Goal: Information Seeking & Learning: Understand process/instructions

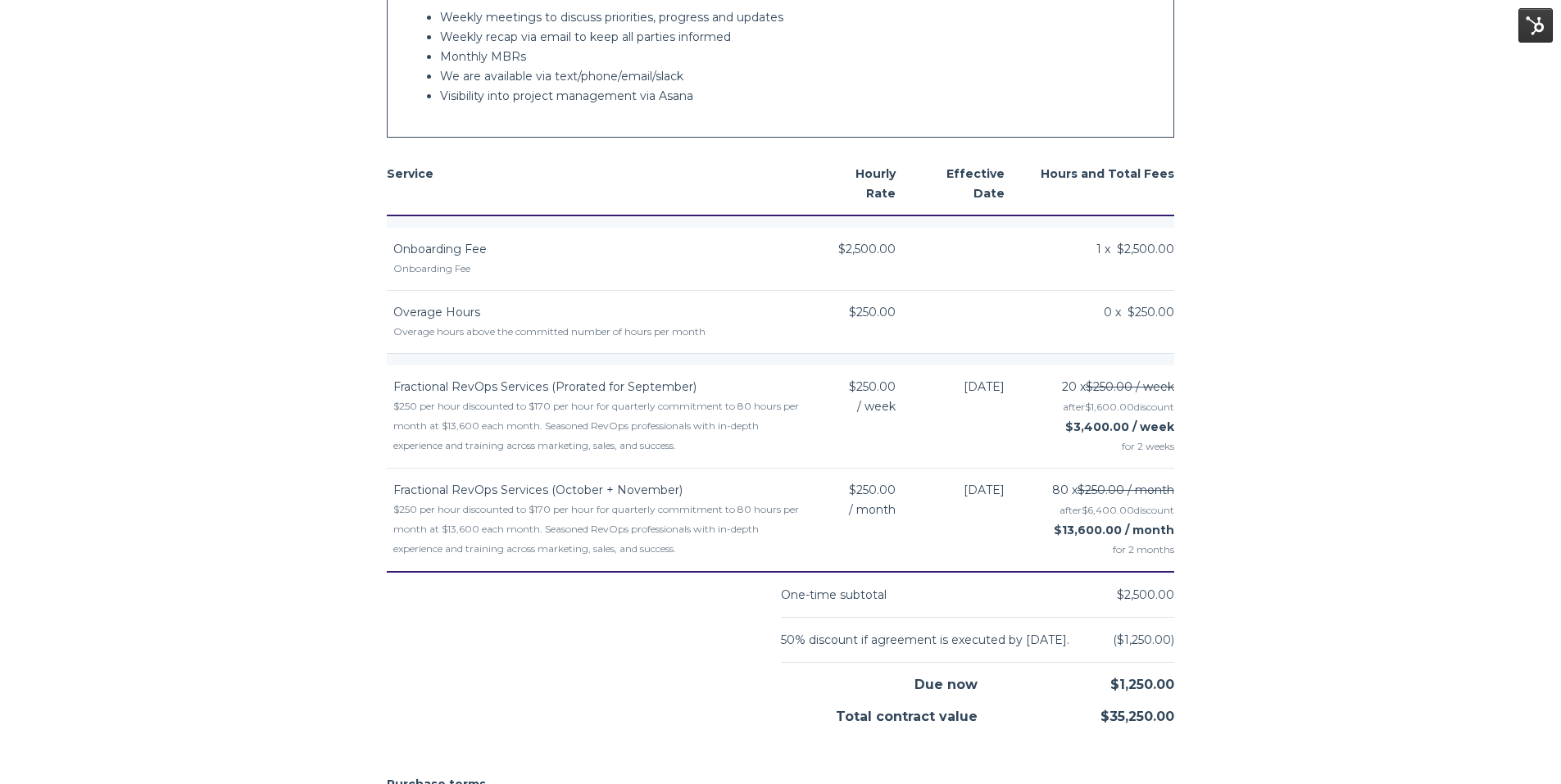
scroll to position [1972, 0]
click at [984, 403] on td "[DATE]" at bounding box center [969, 415] width 109 height 103
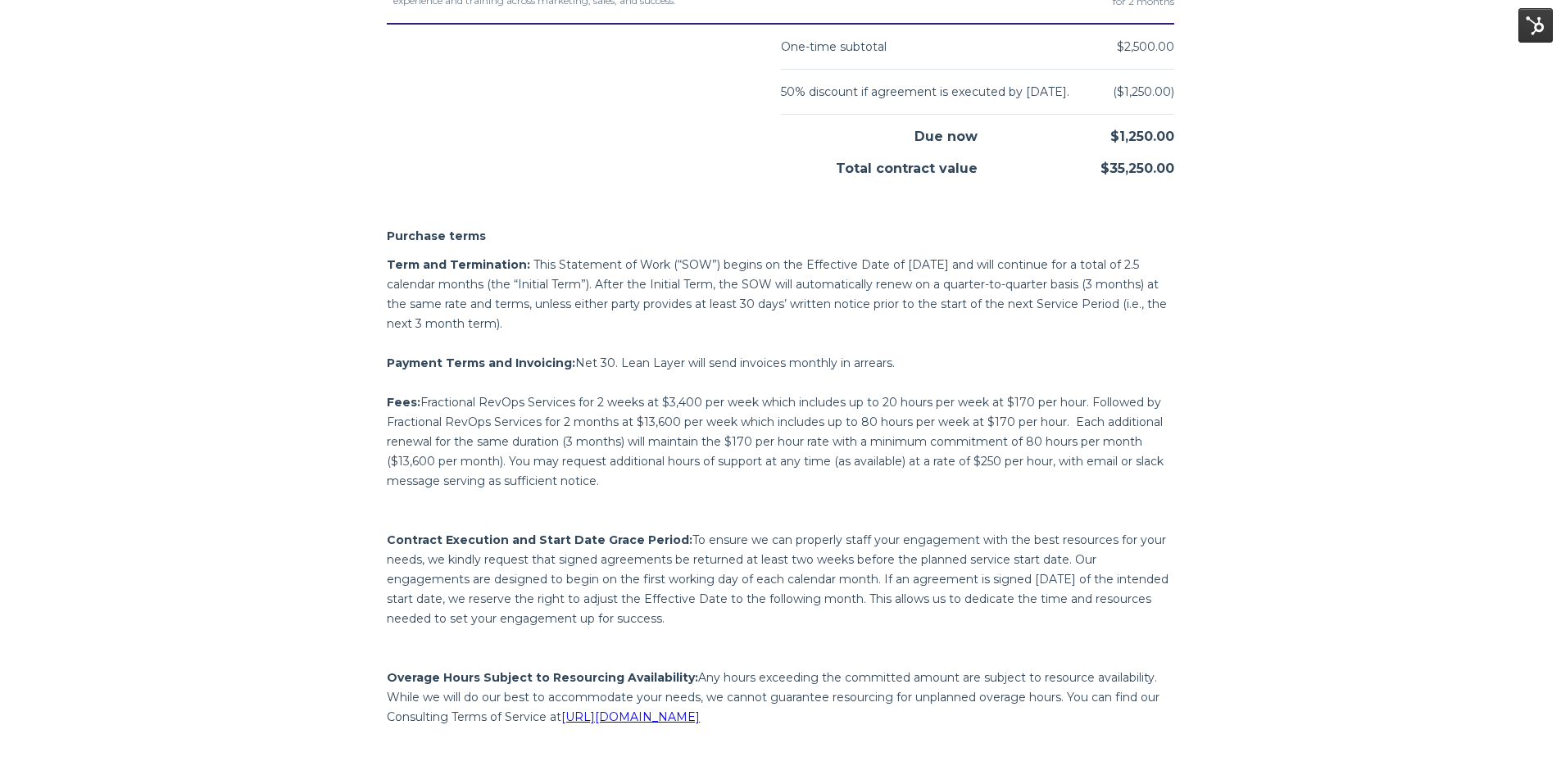
scroll to position [2519, 0]
click at [585, 371] on span "Net 30. Lean Layer will send invoices monthly in arrears." at bounding box center [735, 364] width 319 height 15
click at [534, 439] on span "Fractional RevOps Services for 2 weeks at $3,400 per week which includes up to …" at bounding box center [775, 443] width 777 height 93
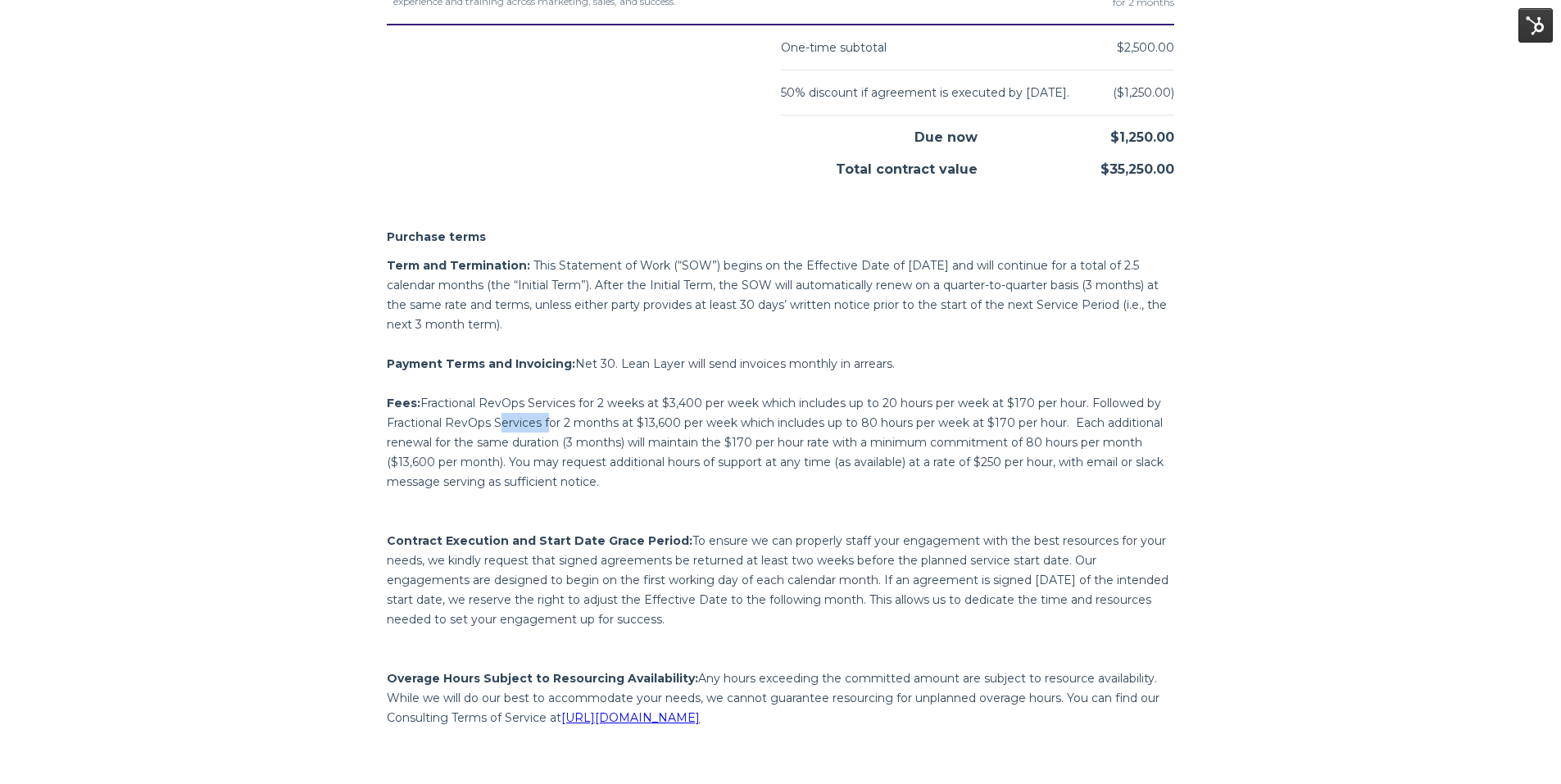
click at [534, 439] on span "Fractional RevOps Services for 2 weeks at $3,400 per week which includes up to …" at bounding box center [775, 443] width 777 height 93
click at [694, 422] on span "Fractional RevOps Services for 2 weeks at $3,400 per week which includes up to …" at bounding box center [775, 443] width 777 height 93
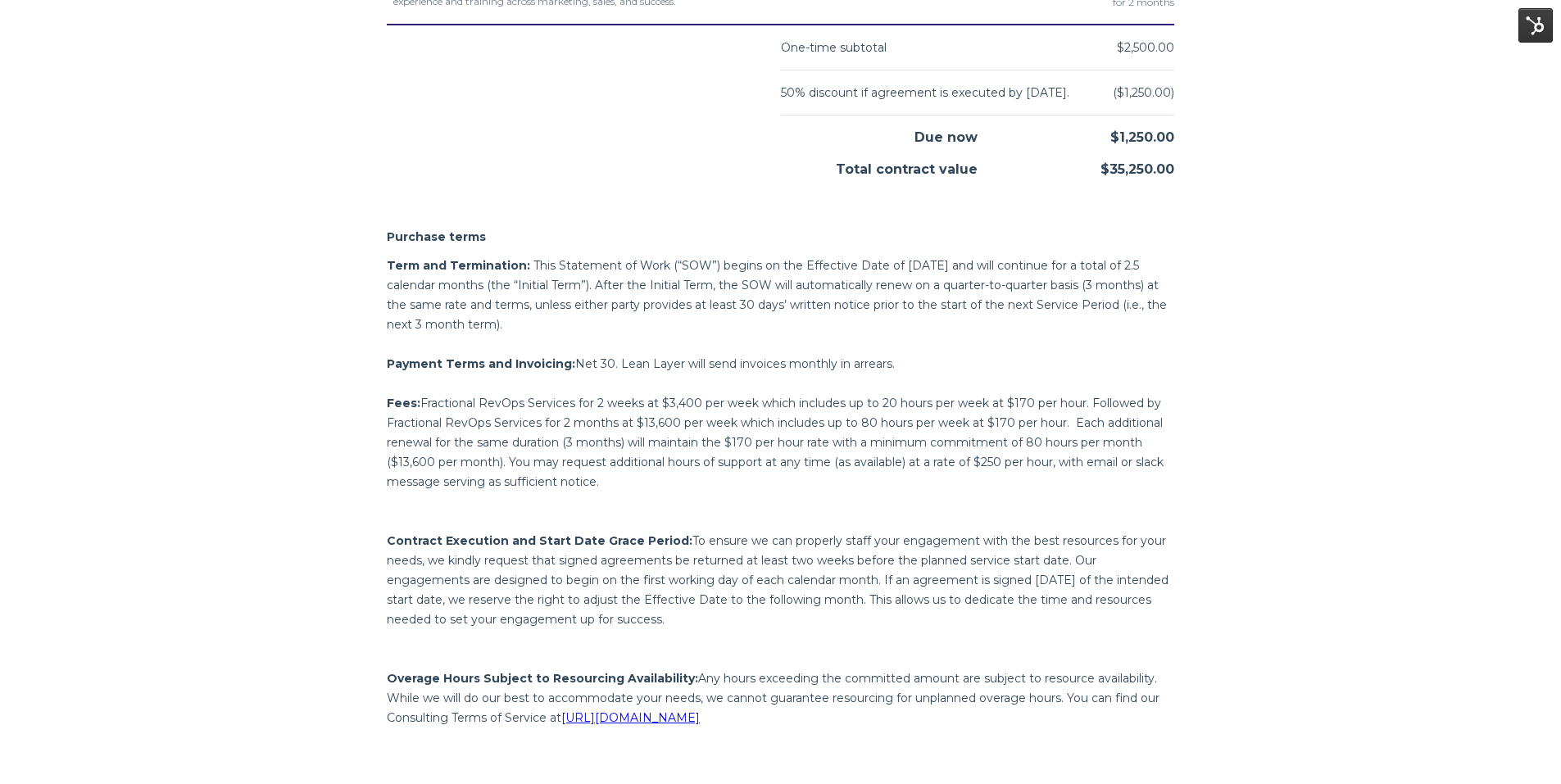
click at [874, 467] on span "Fractional RevOps Services for 2 weeks at $3,400 per week which includes up to …" at bounding box center [775, 443] width 777 height 93
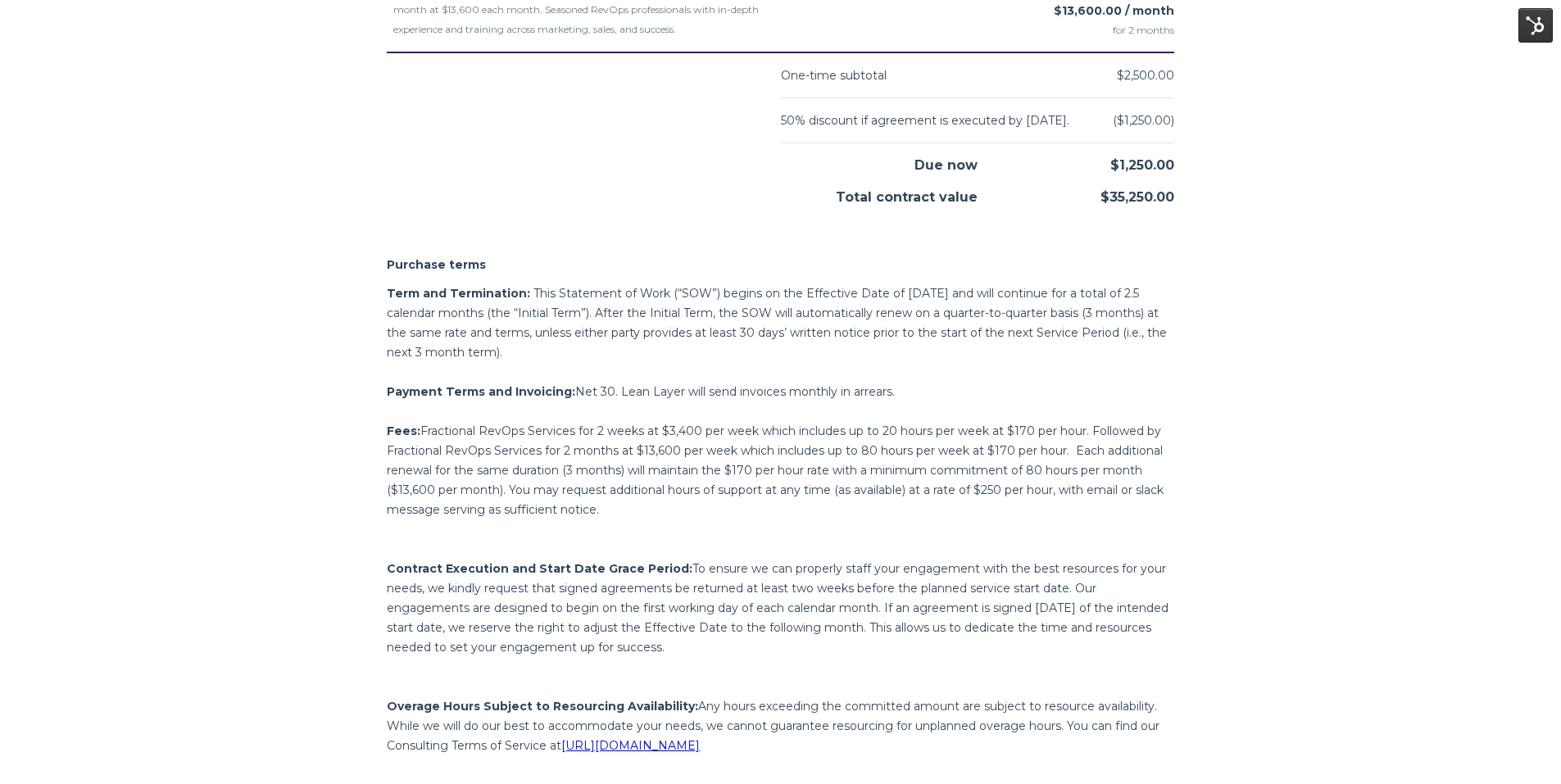
scroll to position [2492, 0]
click at [879, 447] on span "Fractional RevOps Services for 2 weeks at $3,400 per week which includes up to …" at bounding box center [775, 469] width 777 height 93
click at [823, 493] on span "Fractional RevOps Services for 2 weeks at $3,400 per week which includes up to …" at bounding box center [775, 469] width 777 height 93
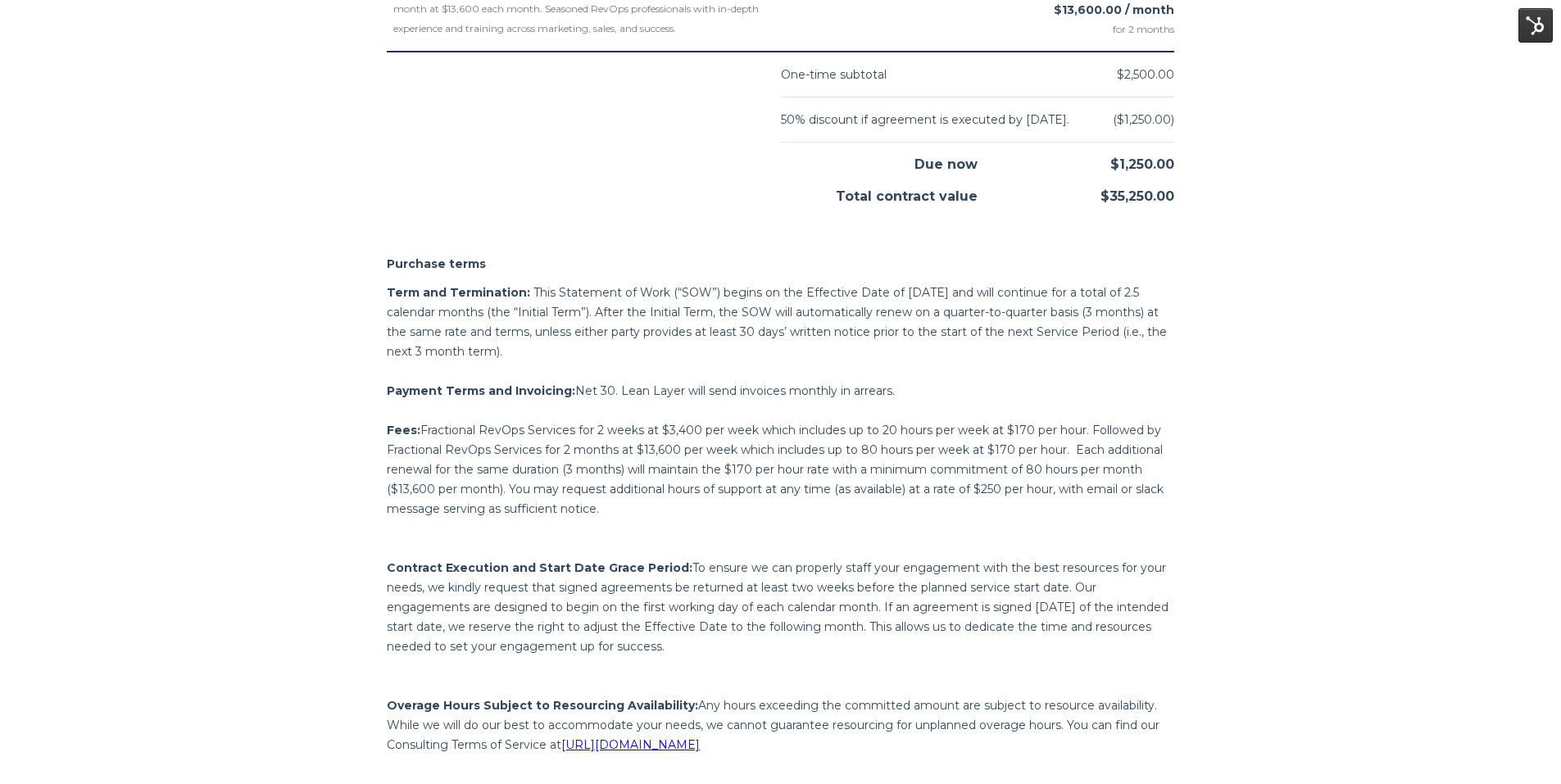
click at [819, 489] on span "Fractional RevOps Services for 2 weeks at $3,400 per week which includes up to …" at bounding box center [775, 469] width 777 height 93
drag, startPoint x: 937, startPoint y: 396, endPoint x: 943, endPoint y: 360, distance: 36.5
click at [937, 396] on div "Term and Termination: This Statement of Work (“SOW”) begins on the Effective Da…" at bounding box center [780, 528] width 788 height 491
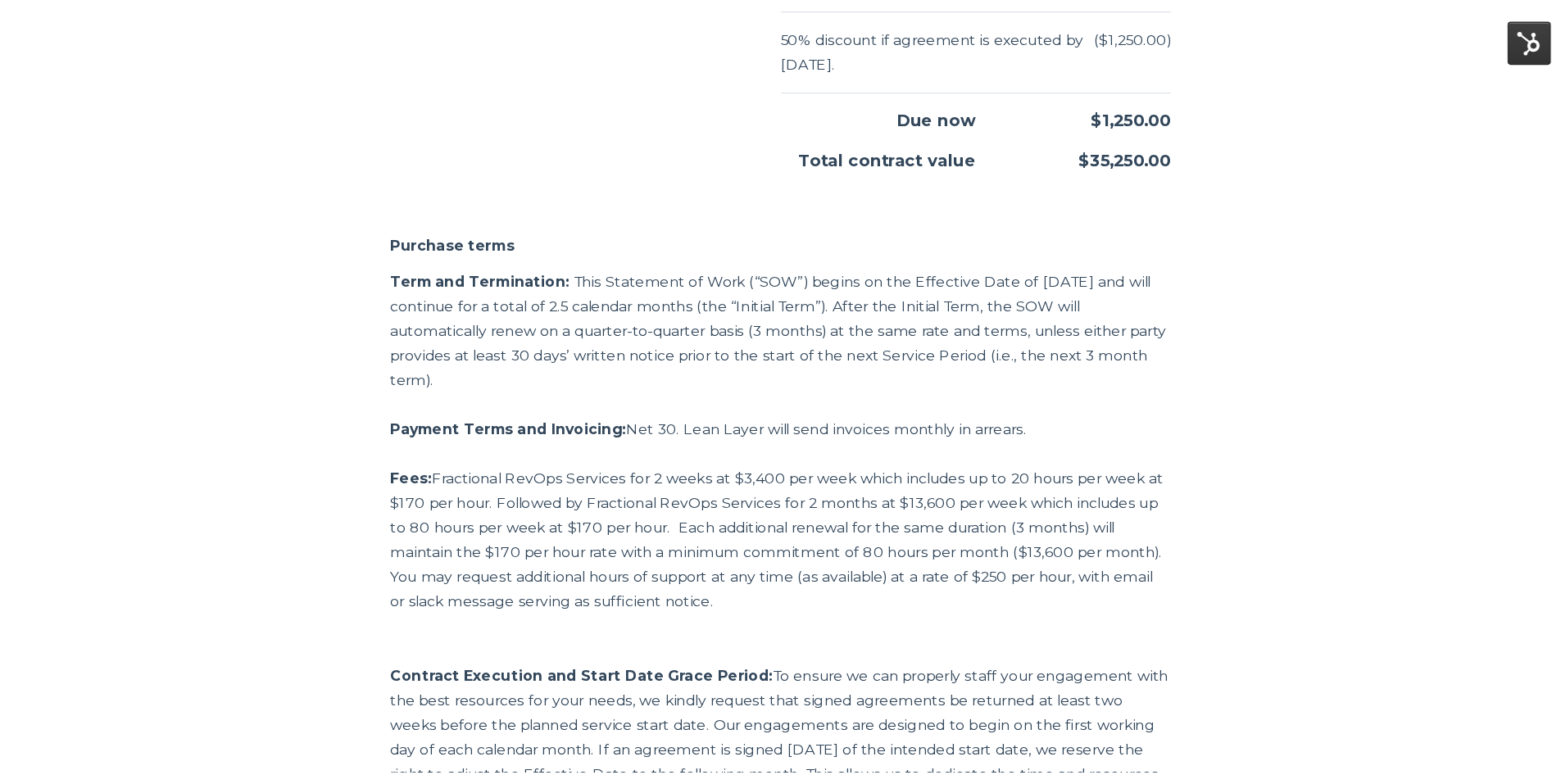
scroll to position [2589, 0]
